Goal: Navigation & Orientation: Find specific page/section

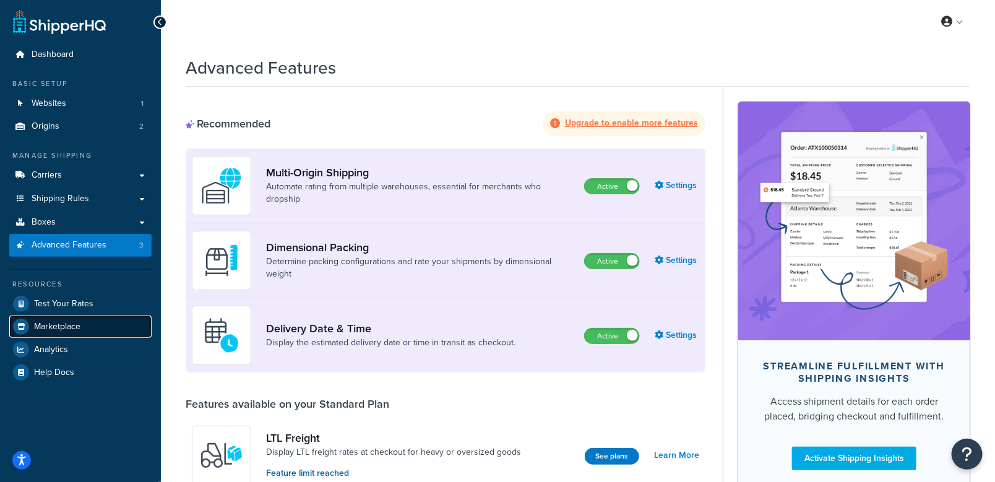
click at [52, 322] on span "Marketplace" at bounding box center [57, 327] width 46 height 11
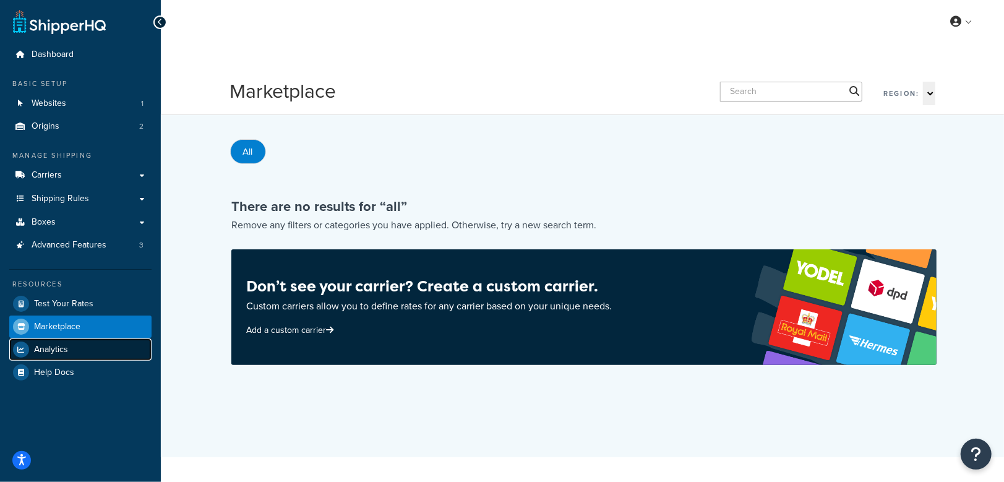
click at [63, 350] on span "Analytics" at bounding box center [51, 350] width 34 height 11
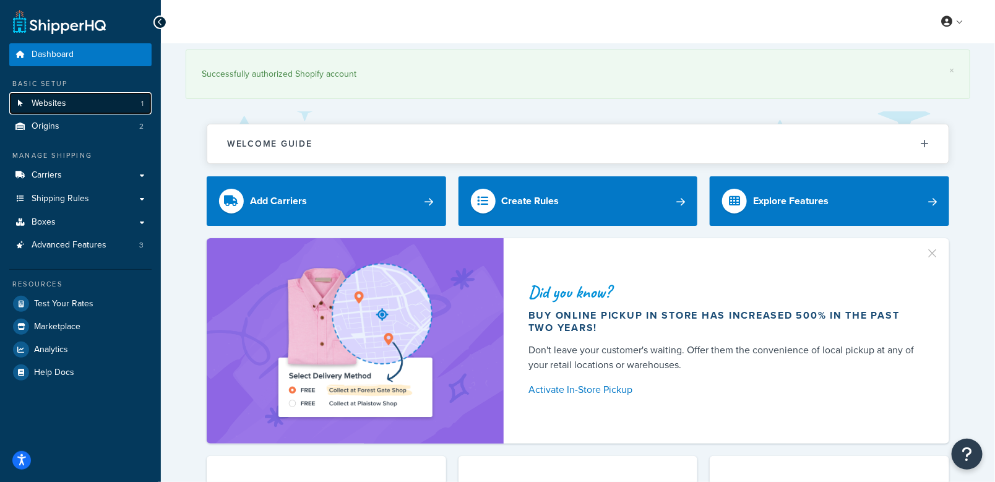
click at [53, 105] on span "Websites" at bounding box center [49, 103] width 35 height 11
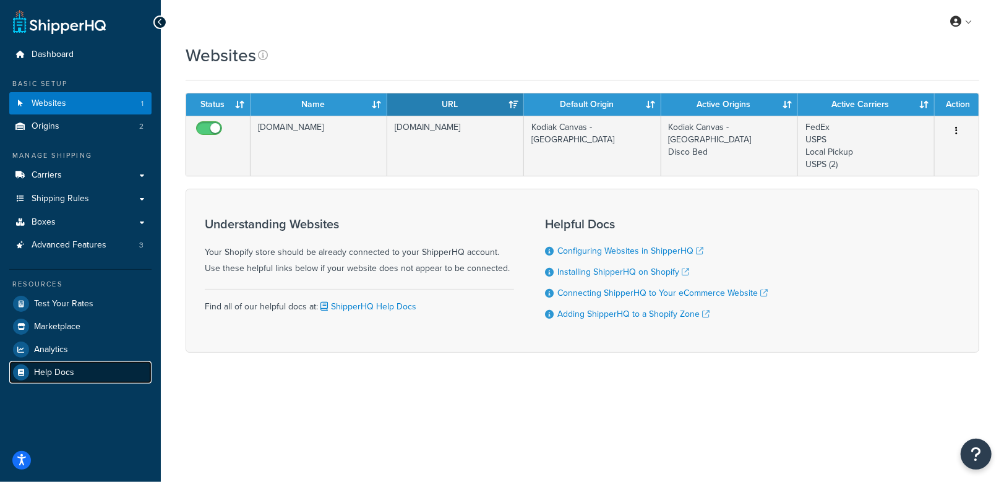
click at [33, 372] on link "Help Docs" at bounding box center [80, 372] width 142 height 22
